Goal: Information Seeking & Learning: Find specific fact

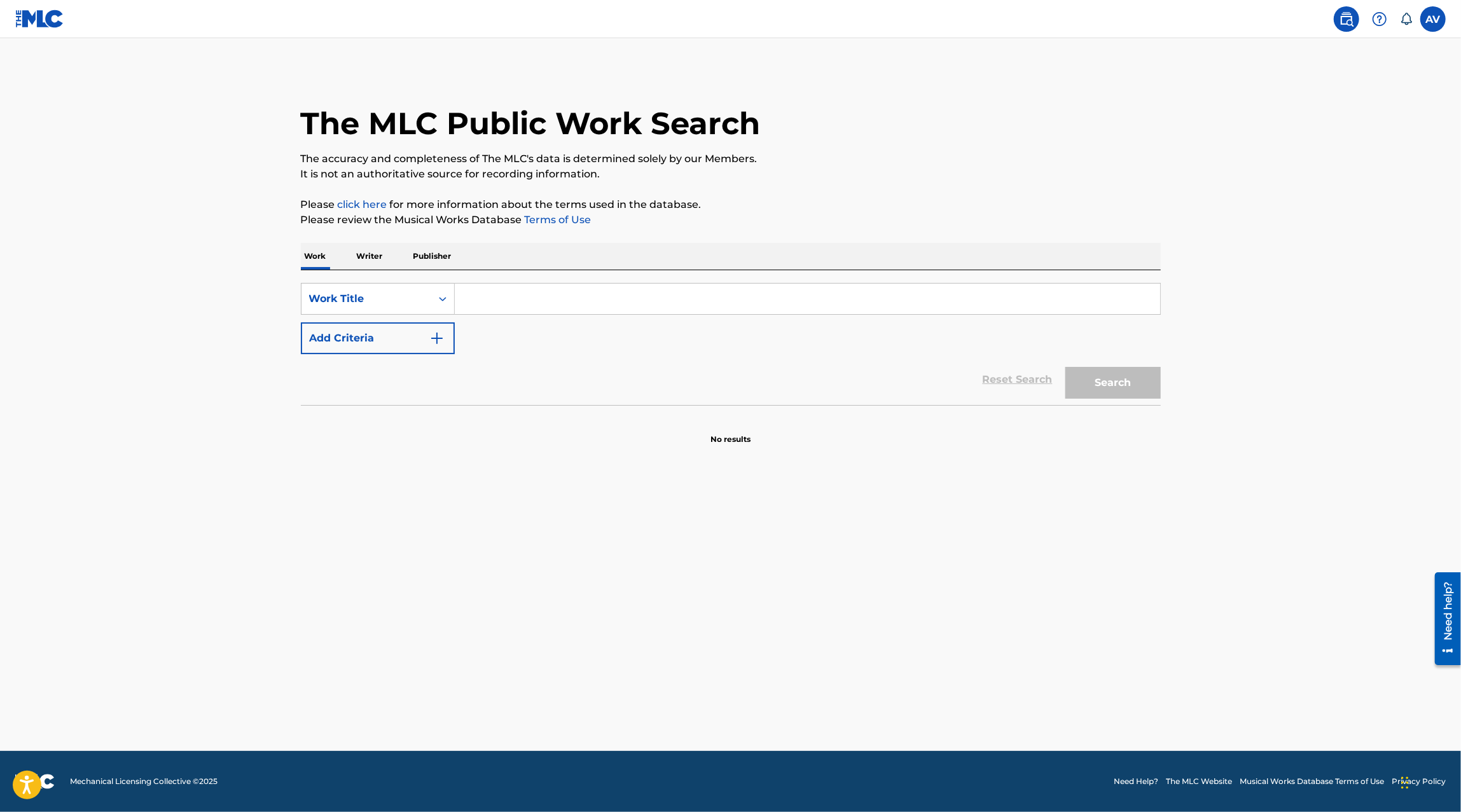
click at [490, 297] on input "Search Form" at bounding box center [807, 299] width 705 height 31
type input "lo que nunca fue tuyo"
click at [1065, 367] on button "Search" at bounding box center [1113, 383] width 96 height 32
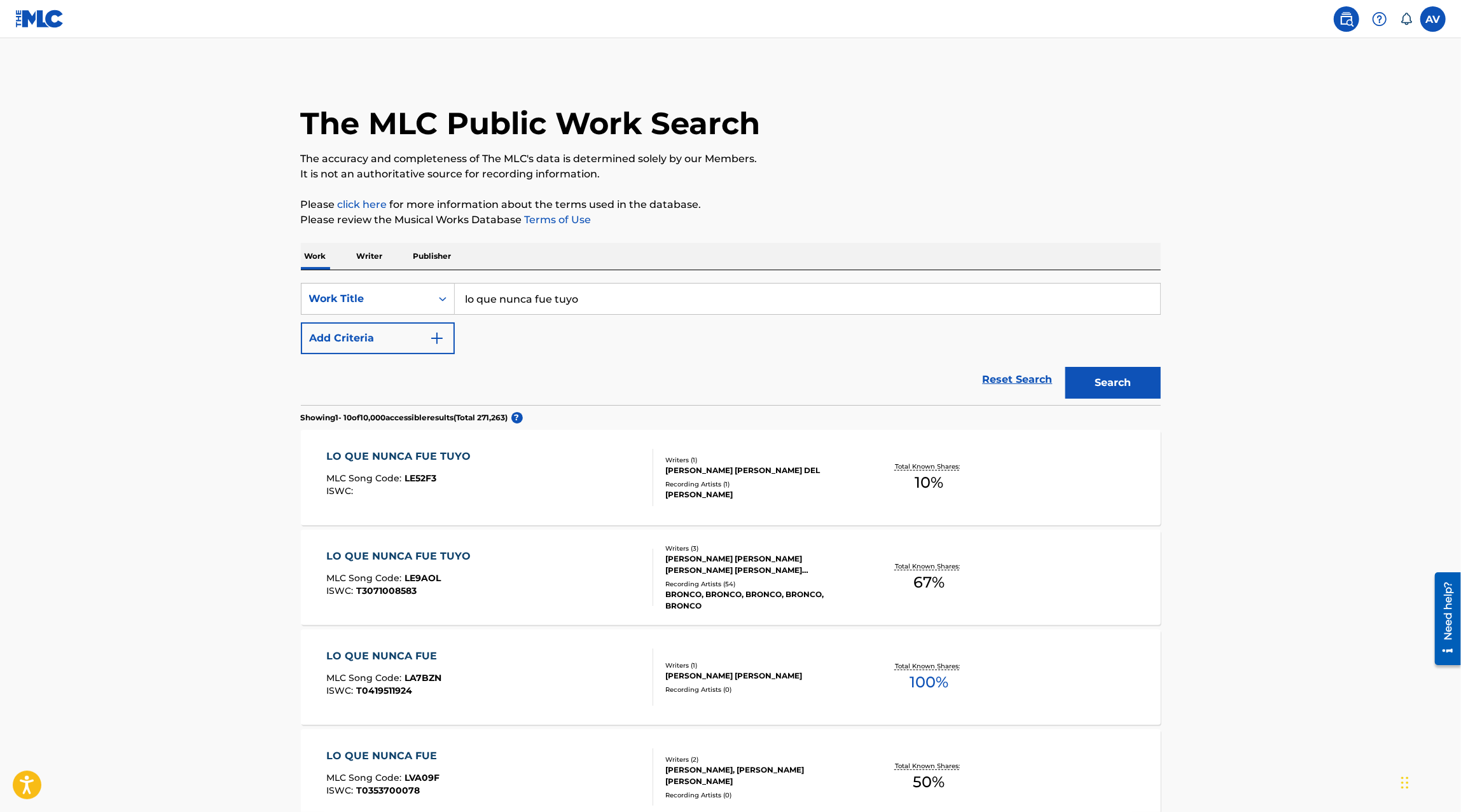
click at [620, 594] on div "LO QUE NUNCA FUE TUYO MLC Song Code : LE9AOL ISWC : T3071008583" at bounding box center [490, 577] width 327 height 57
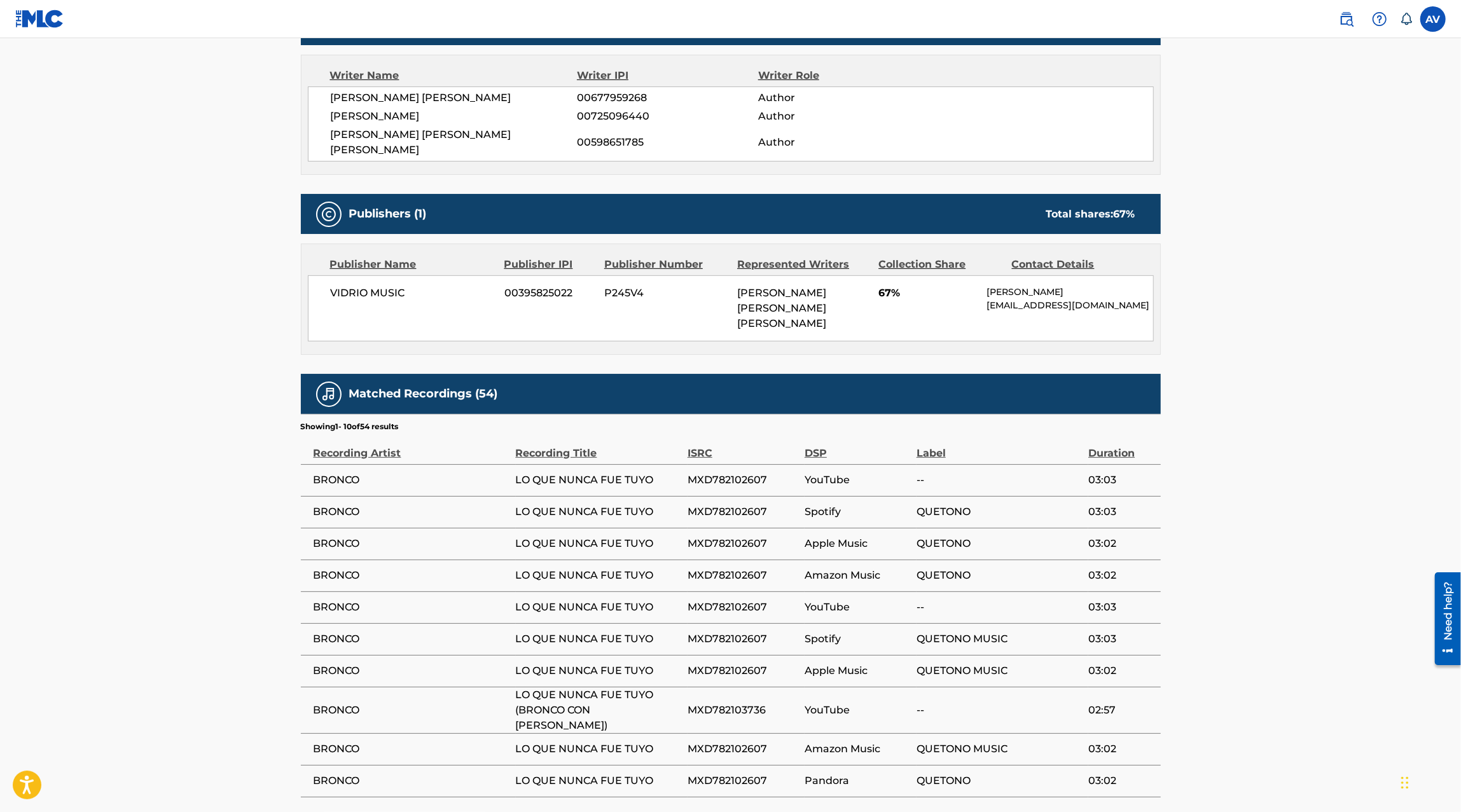
scroll to position [453, 0]
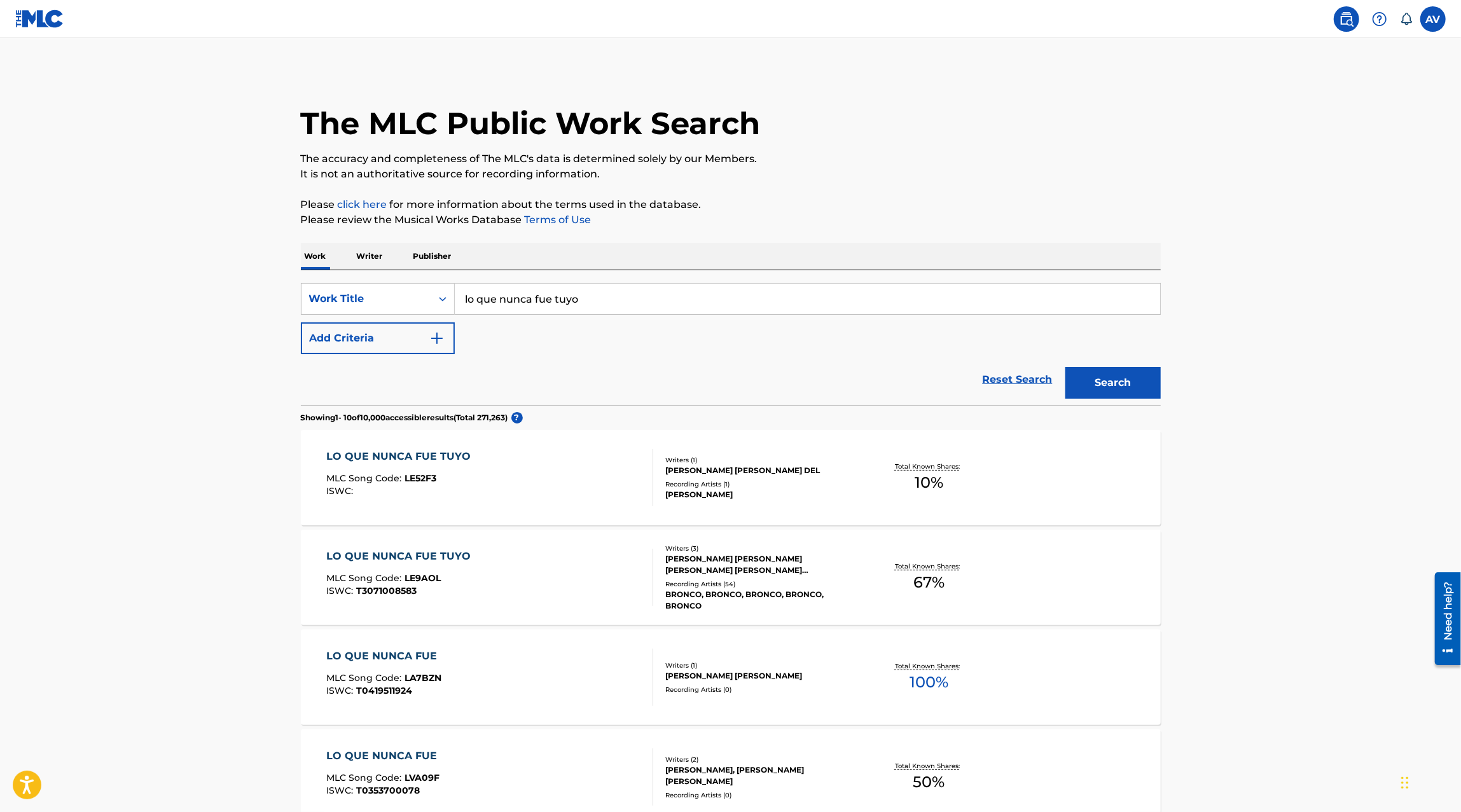
click at [570, 294] on input "lo que nunca fue tuyo" at bounding box center [807, 299] width 705 height 31
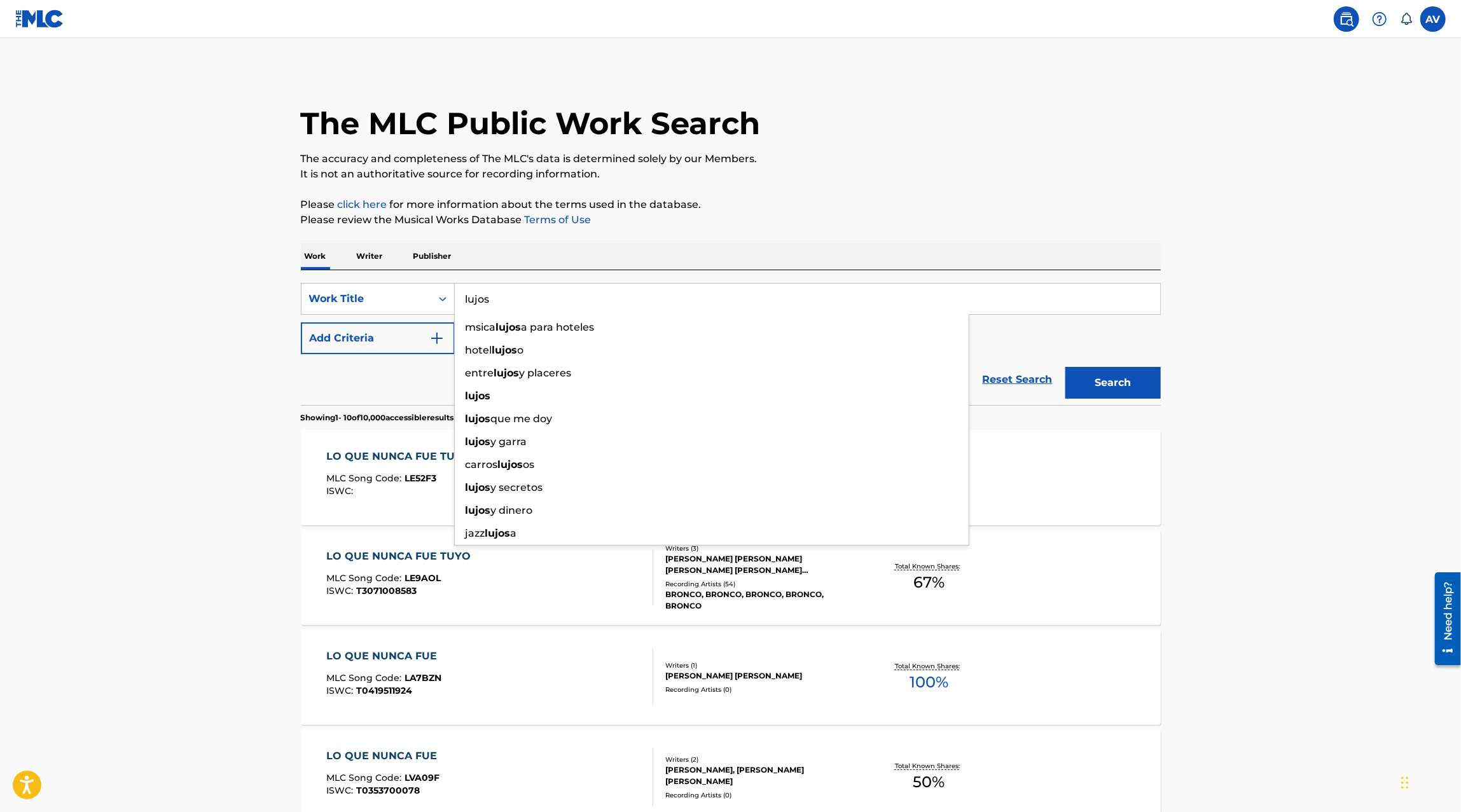
click at [1065, 367] on button "Search" at bounding box center [1113, 383] width 96 height 32
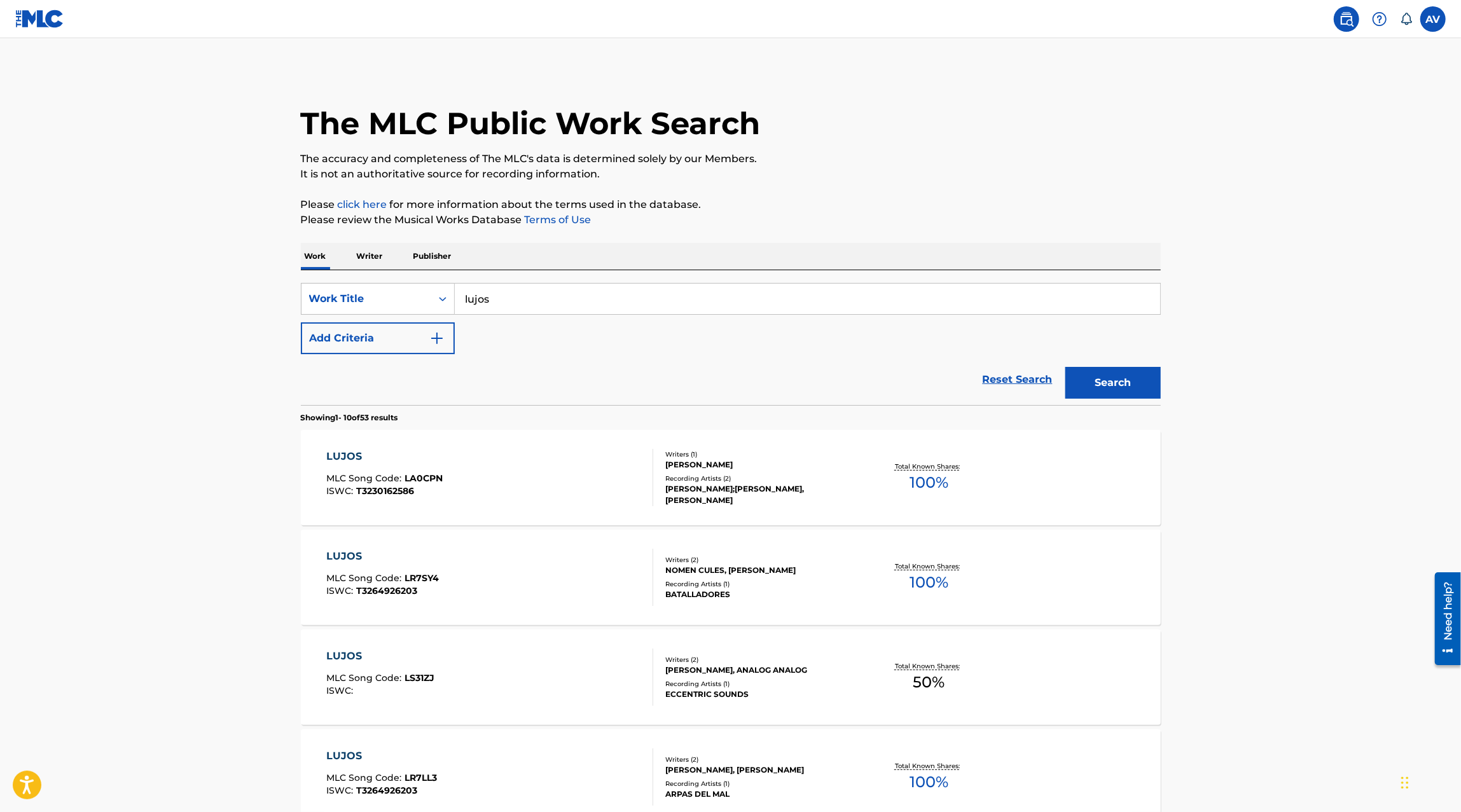
click at [578, 299] on input "lujos" at bounding box center [807, 299] width 705 height 31
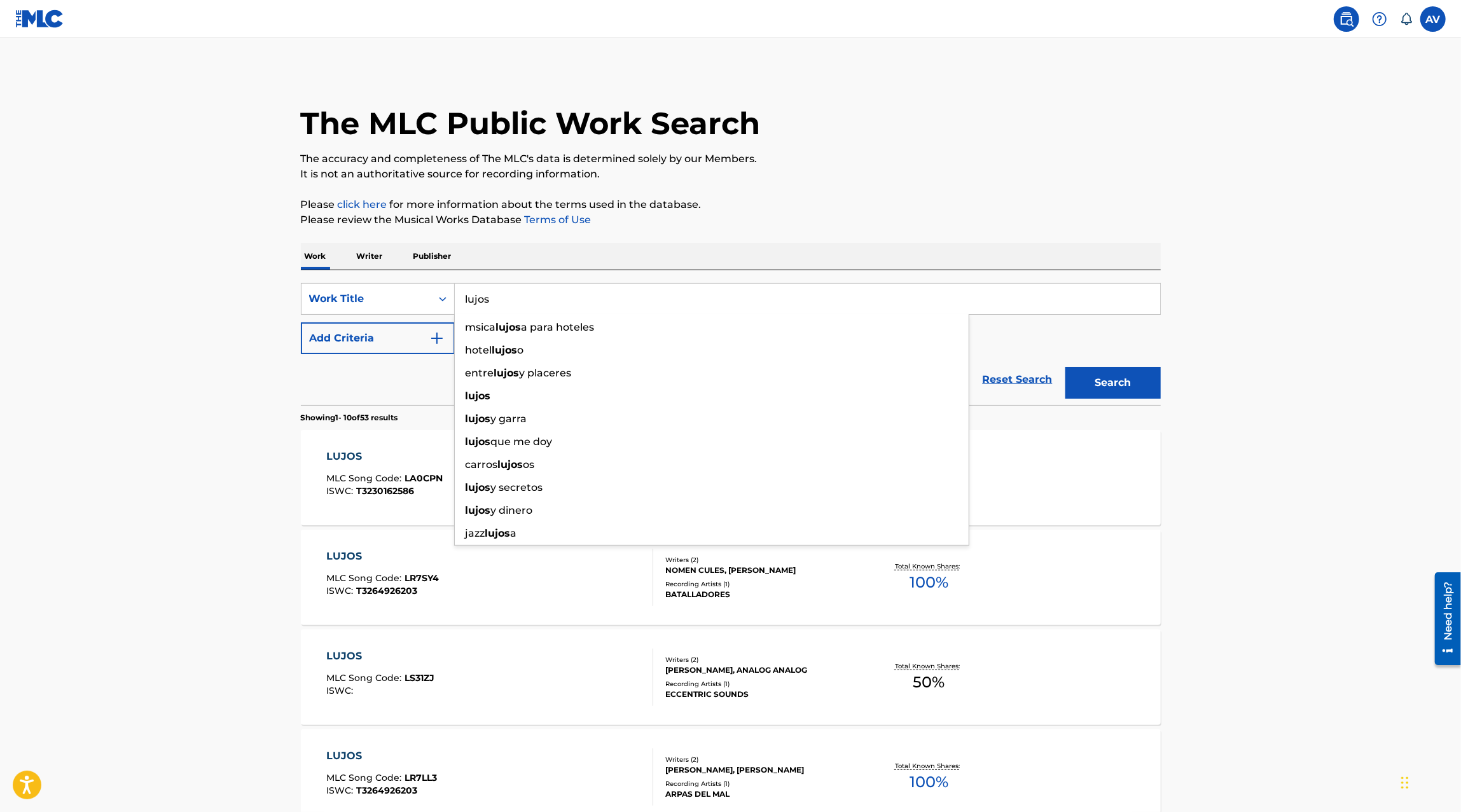
type input "lujos"
click at [390, 329] on button "Add Criteria" at bounding box center [378, 338] width 154 height 32
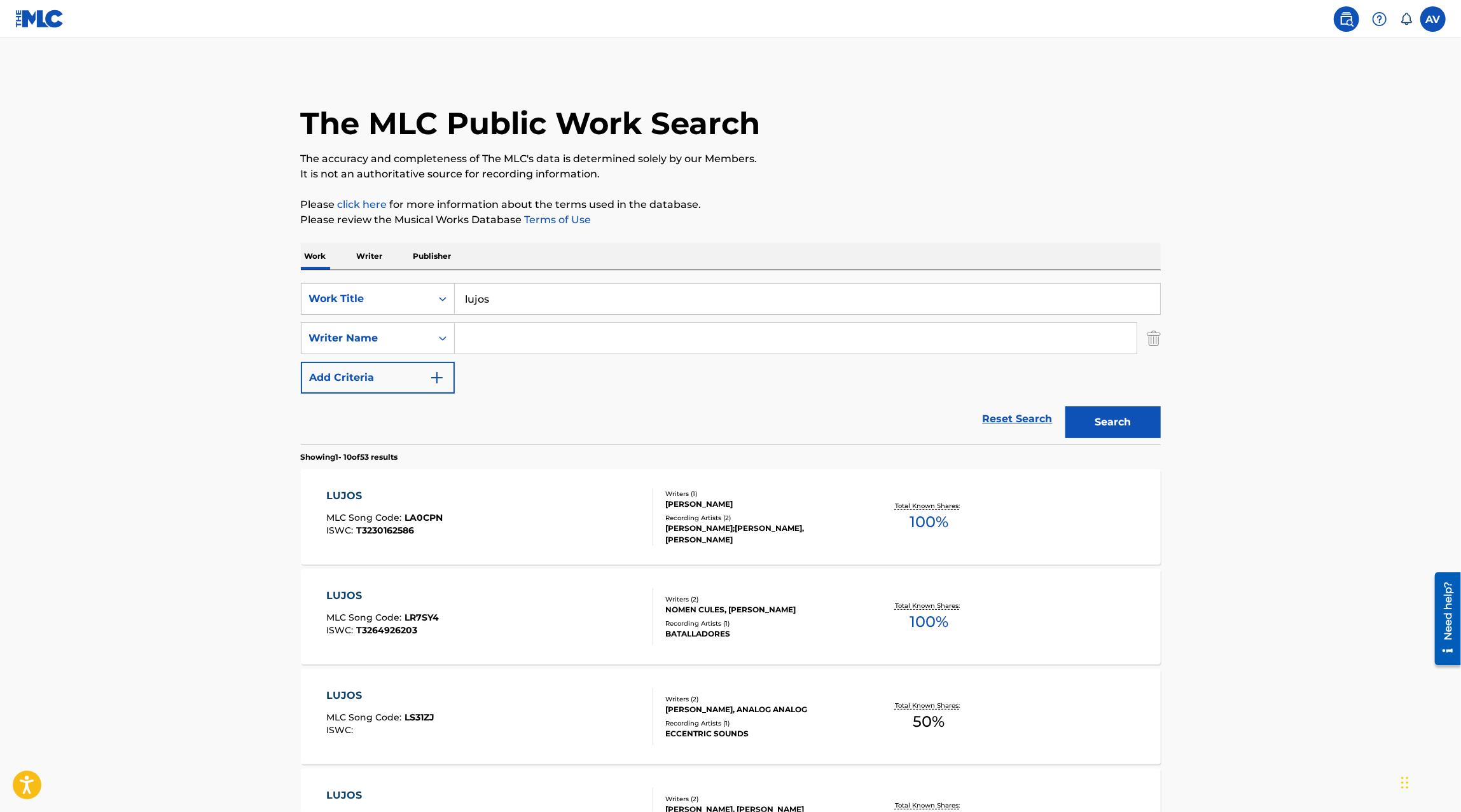
click at [498, 350] on input "Search Form" at bounding box center [796, 338] width 682 height 31
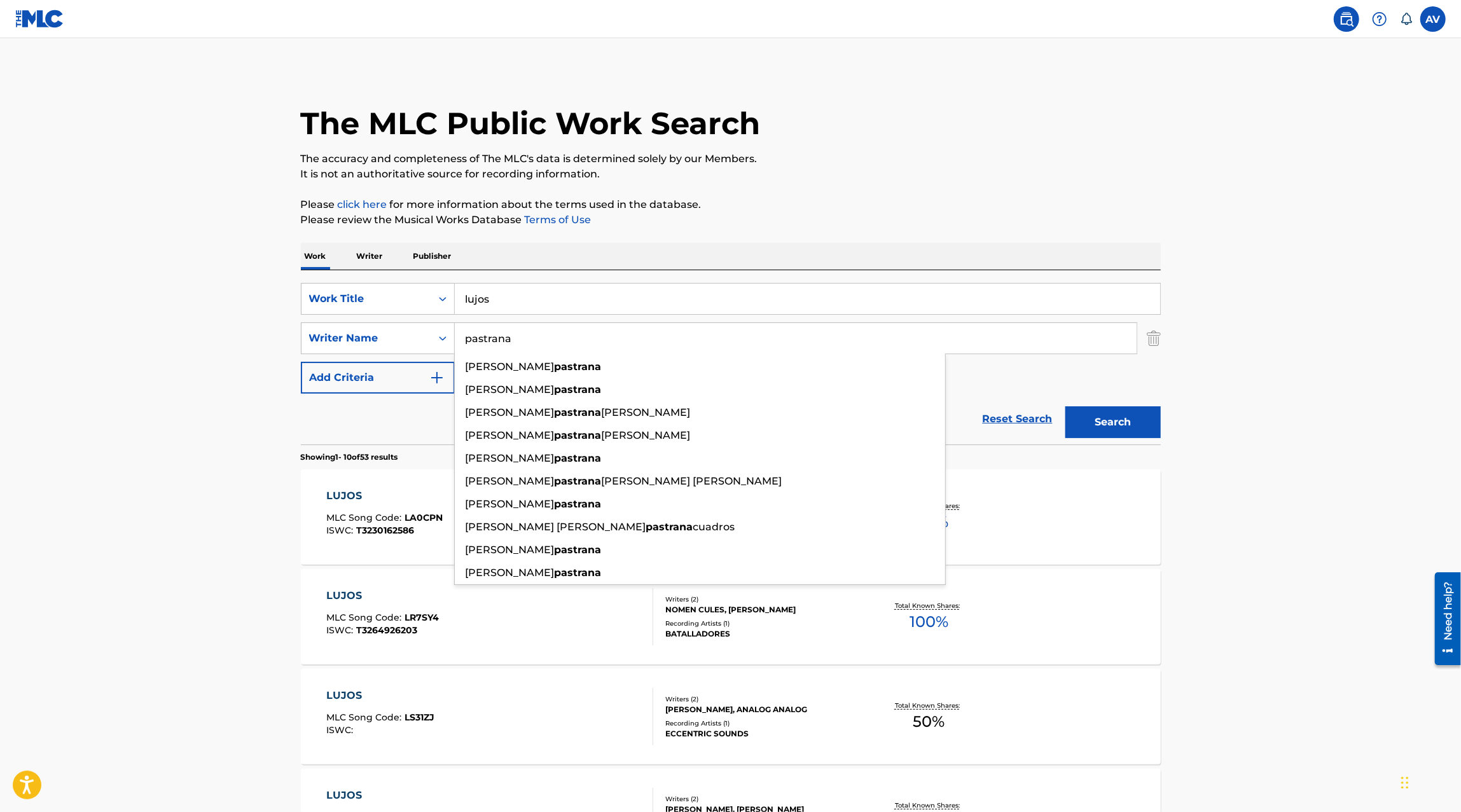
click at [1065, 406] on button "Search" at bounding box center [1113, 422] width 96 height 32
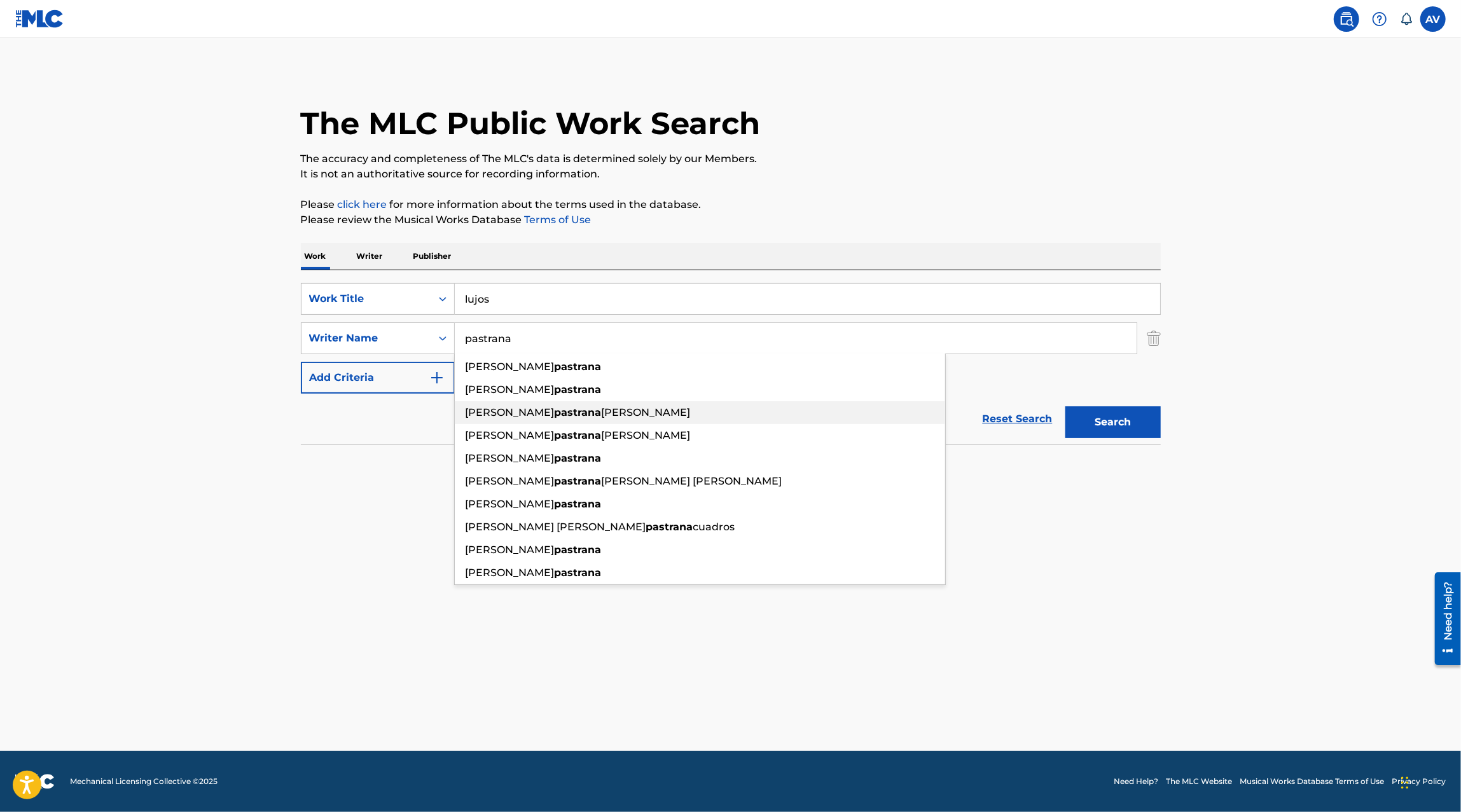
click at [515, 413] on span "[PERSON_NAME]" at bounding box center [510, 412] width 89 height 12
type input "[PERSON_NAME] [PERSON_NAME]"
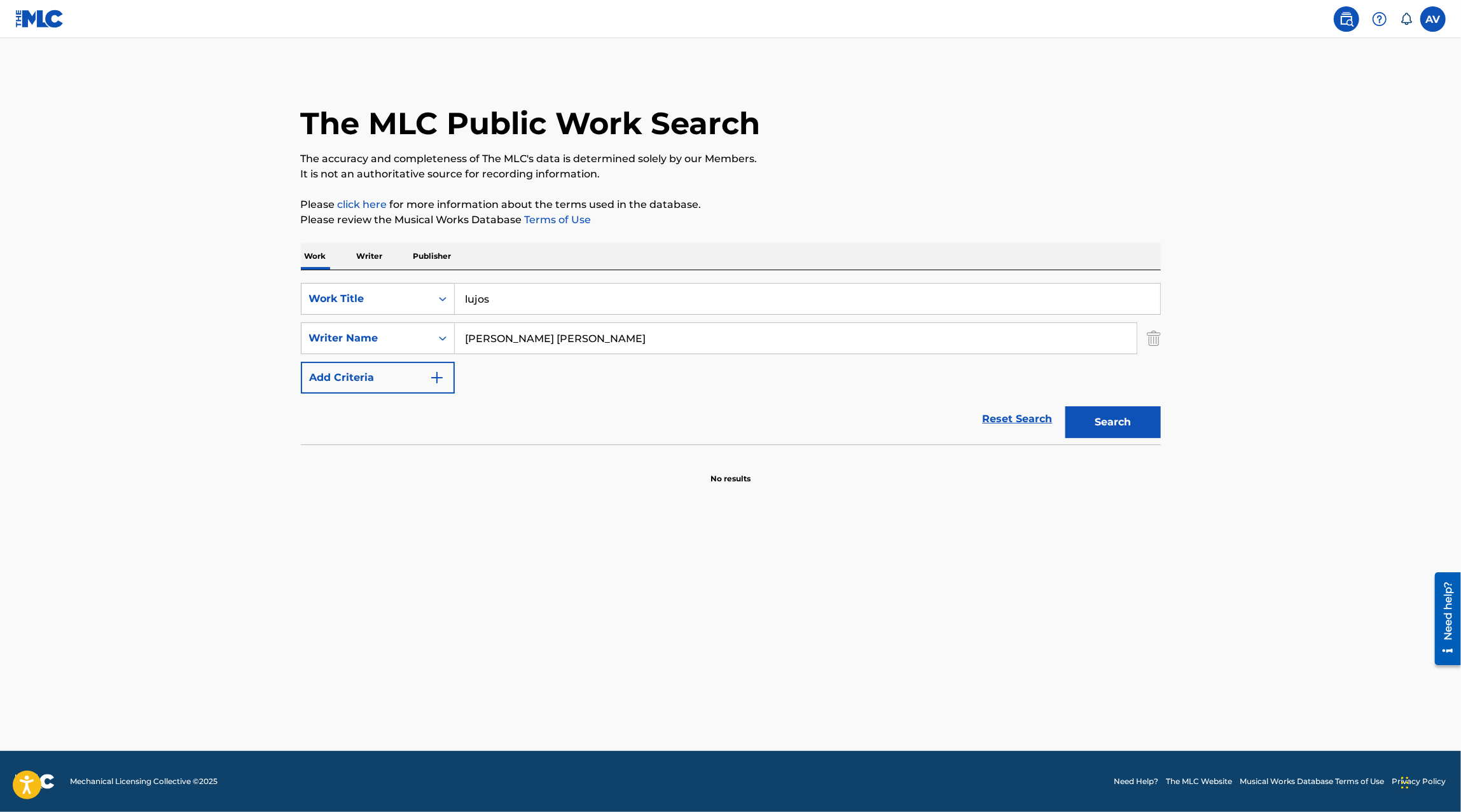
click at [1070, 423] on button "Search" at bounding box center [1113, 422] width 96 height 32
click at [378, 254] on p "Writer" at bounding box center [369, 256] width 34 height 26
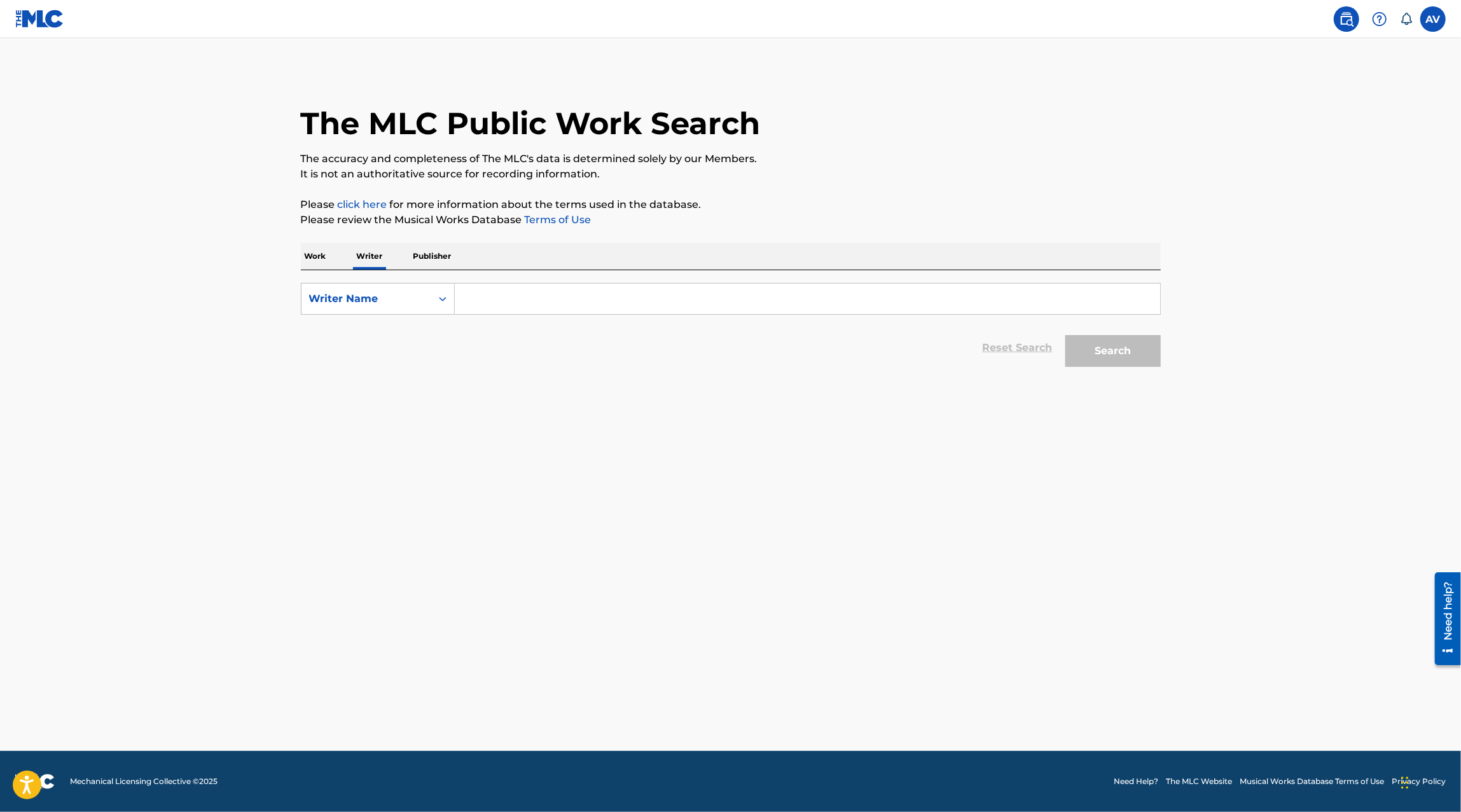
click at [424, 250] on p "Publisher" at bounding box center [432, 256] width 46 height 26
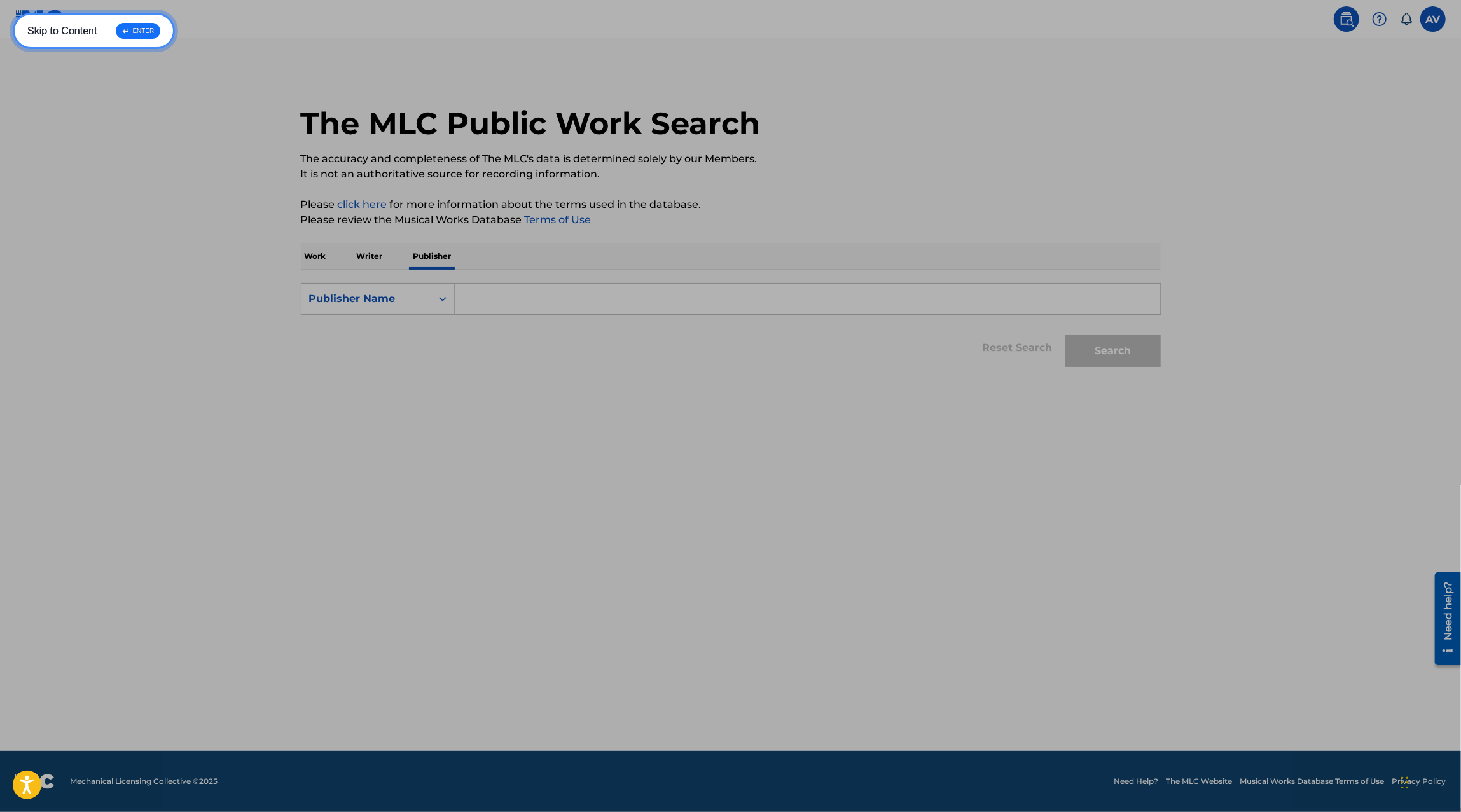
click at [13, 32] on link "Skip to Footer ↵ ENTER" at bounding box center [91, 50] width 156 height 36
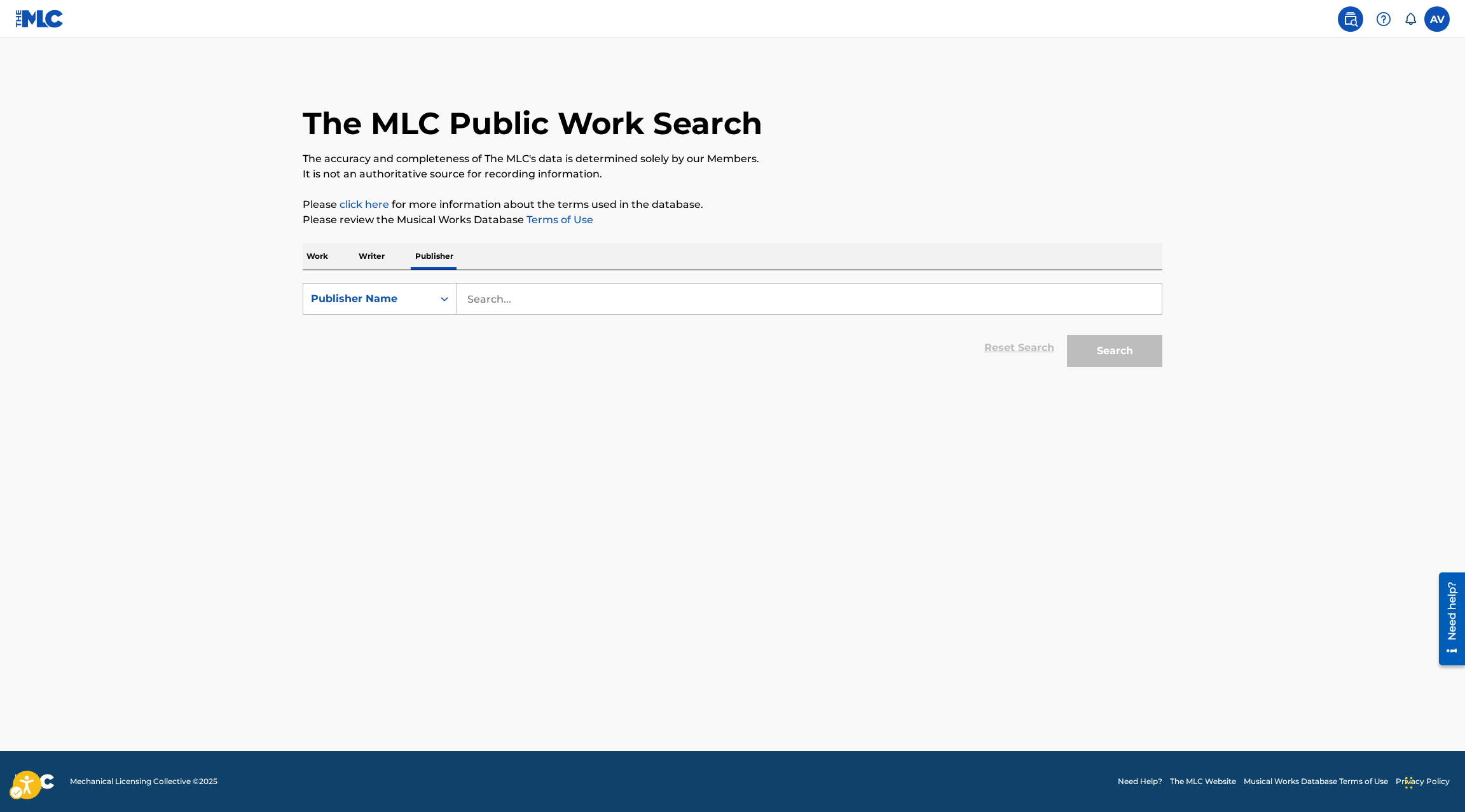
click at [1432, 22] on label at bounding box center [1437, 19] width 26 height 26
click at [1437, 19] on input "text" at bounding box center [1437, 19] width 0 height 0
click at [1317, 155] on link "Profile" at bounding box center [1312, 158] width 26 height 11
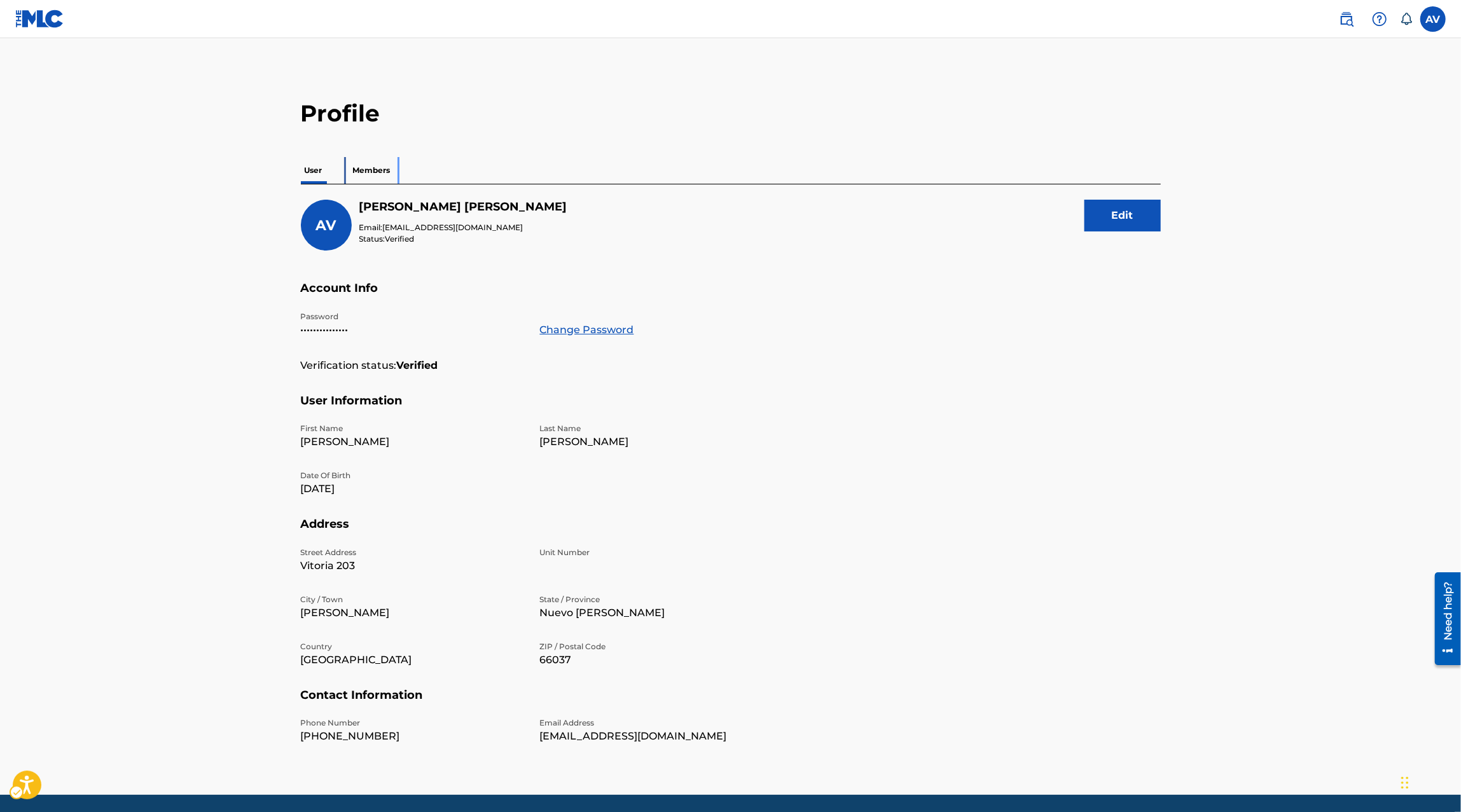
click at [364, 169] on p "Members" at bounding box center [371, 170] width 45 height 26
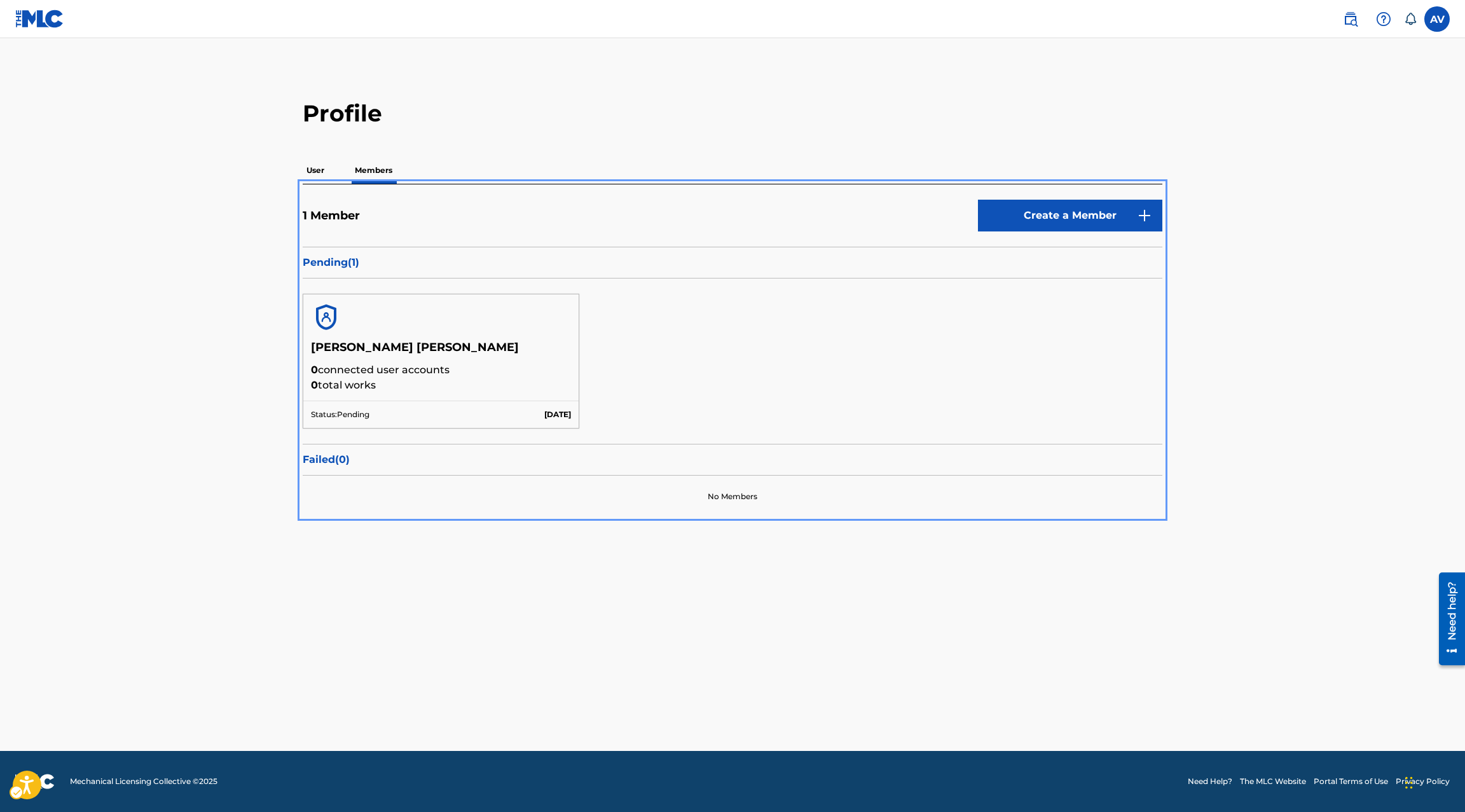
click at [545, 409] on p "[DATE]" at bounding box center [557, 415] width 26 height 11
click at [558, 416] on p "[DATE]" at bounding box center [557, 415] width 26 height 11
click at [690, 610] on main "Profile User Members 1 Member Create a Member Pending ( 1 ) [PERSON_NAME] [PERS…" at bounding box center [732, 395] width 1465 height 713
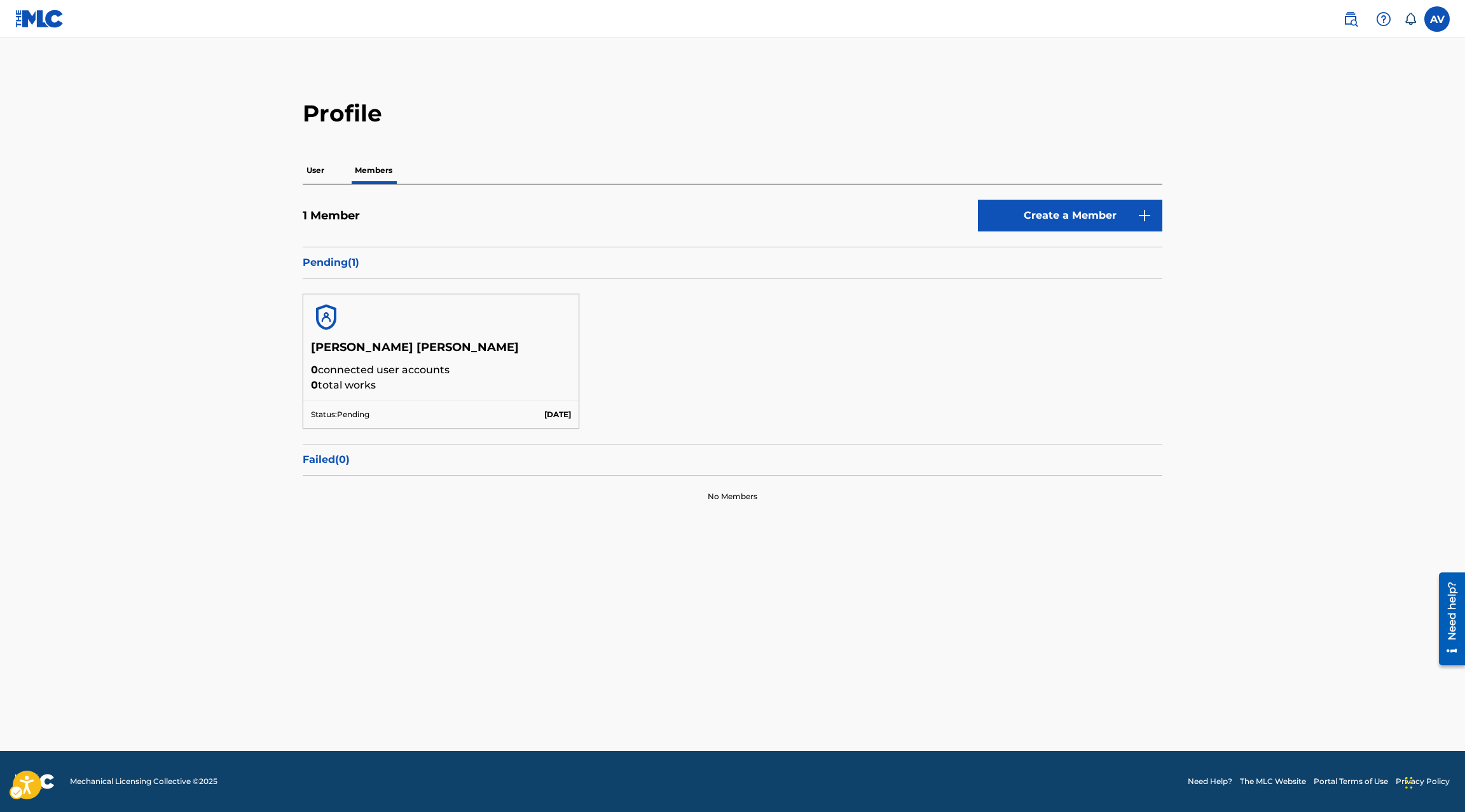
click at [690, 610] on main "Profile User Members 1 Member Create a Member Pending ( 1 ) [PERSON_NAME] [PERS…" at bounding box center [732, 395] width 1465 height 713
